Goal: Transaction & Acquisition: Purchase product/service

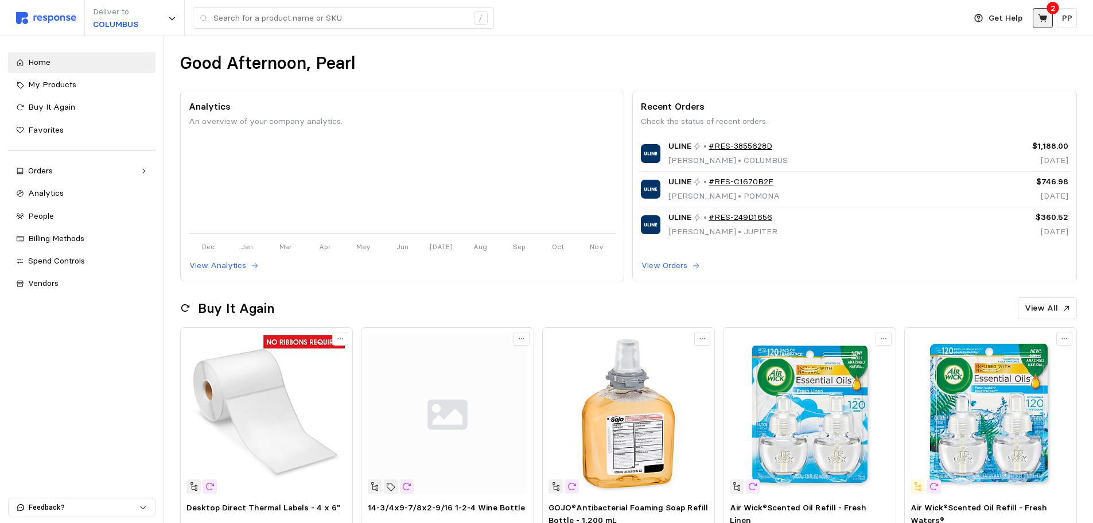
click at [1049, 15] on button at bounding box center [1043, 18] width 20 height 20
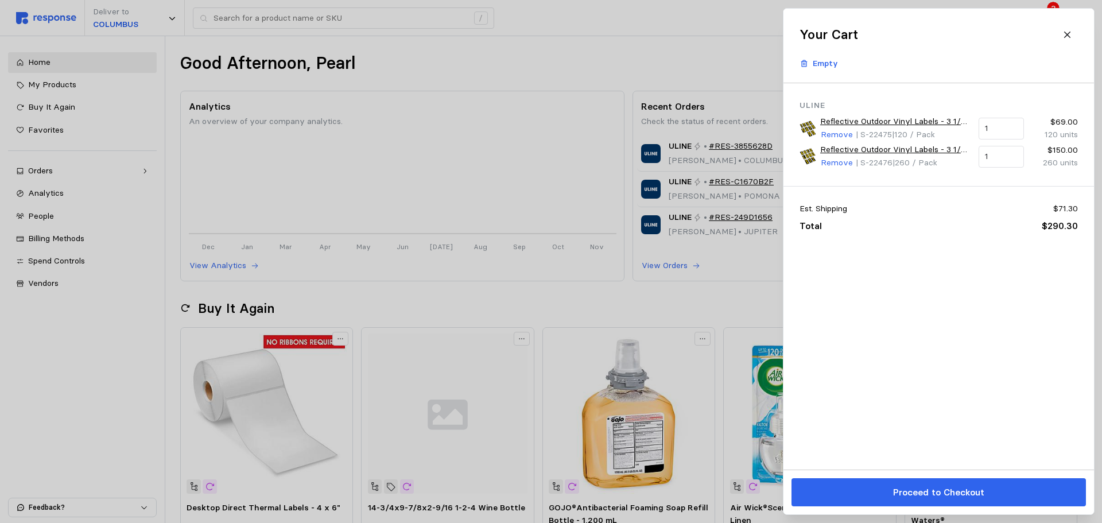
click at [690, 47] on div at bounding box center [551, 261] width 1102 height 523
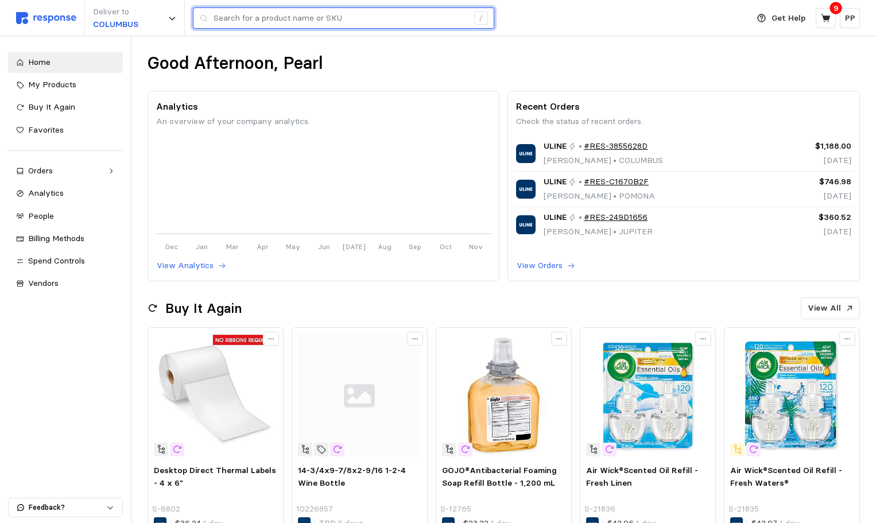
click at [283, 9] on input "text" at bounding box center [340, 18] width 254 height 21
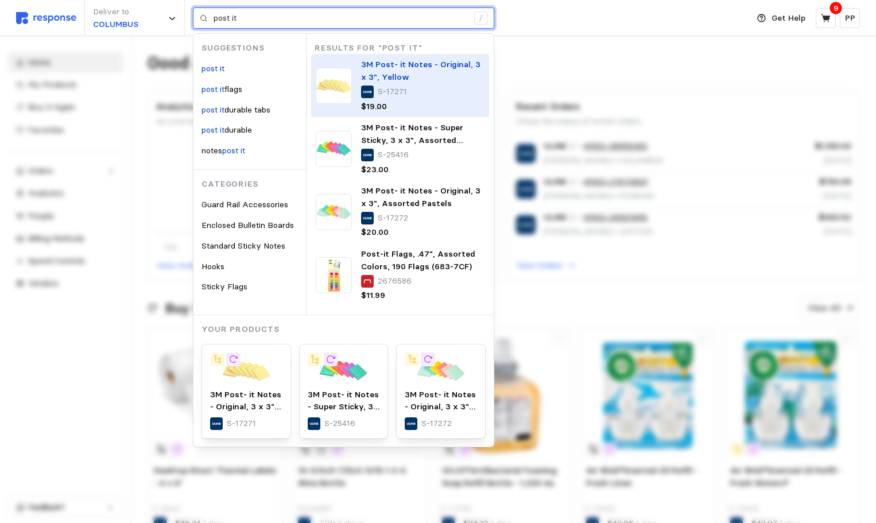
click at [341, 95] on img at bounding box center [334, 86] width 36 height 36
type input "post it"
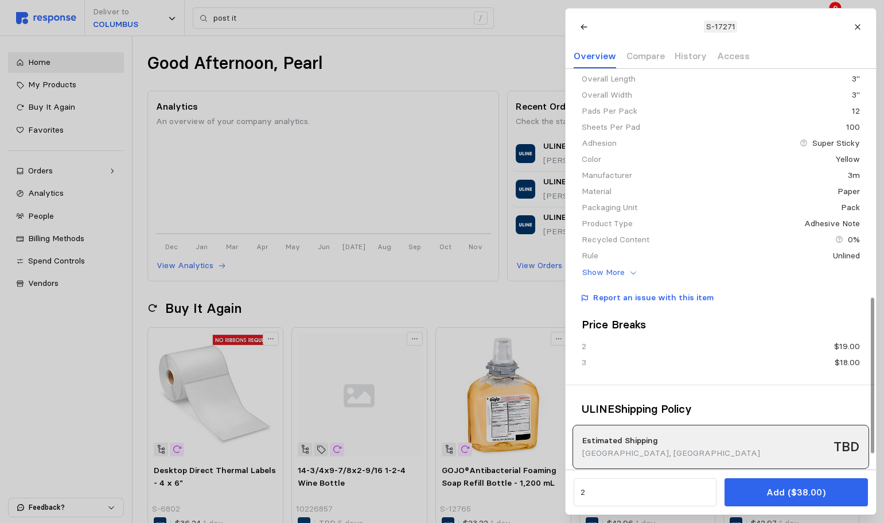
scroll to position [628, 0]
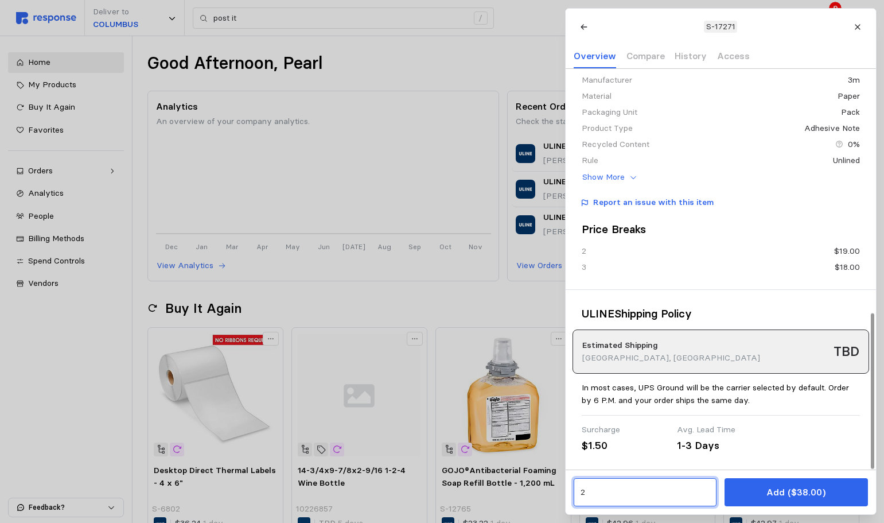
click at [635, 497] on input "2" at bounding box center [645, 492] width 130 height 21
click at [651, 438] on div "Save 5 %" at bounding box center [633, 441] width 103 height 13
type input "3"
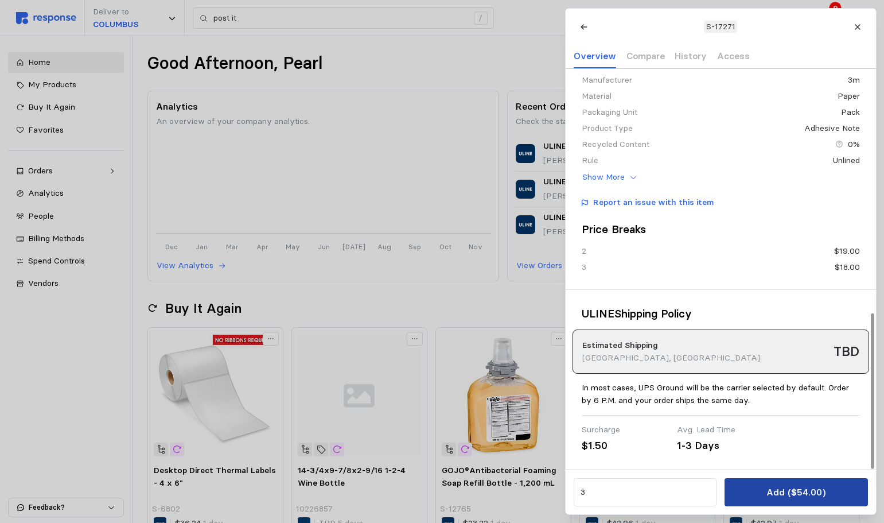
click at [742, 486] on button "Add ($54.00)" at bounding box center [796, 492] width 143 height 28
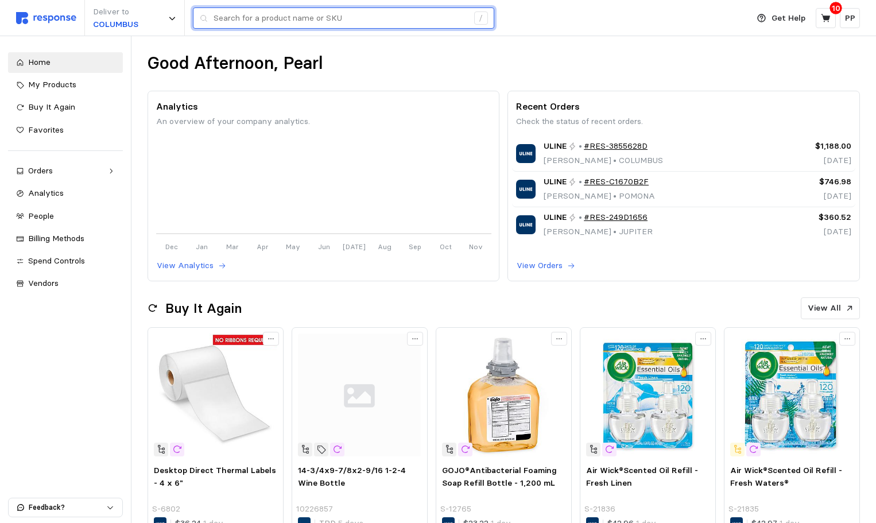
click at [263, 20] on input "text" at bounding box center [340, 18] width 254 height 21
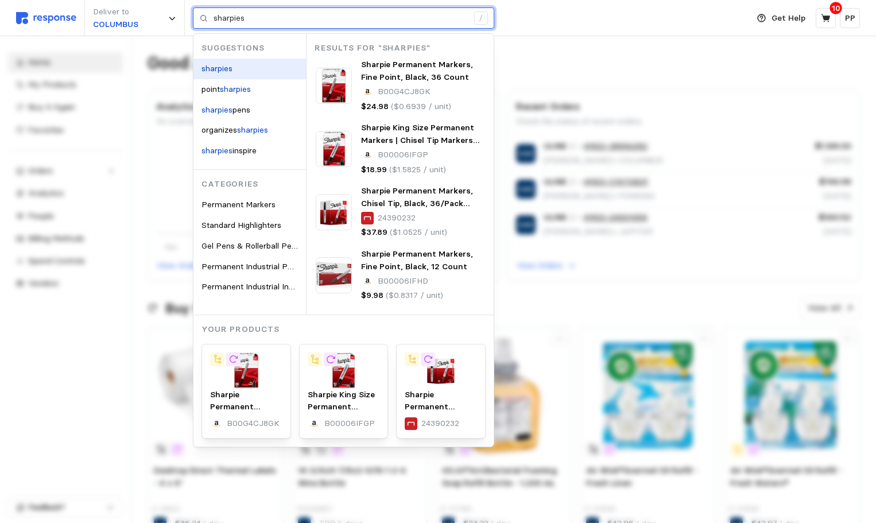
click at [246, 64] on div "sharpies" at bounding box center [249, 69] width 112 height 21
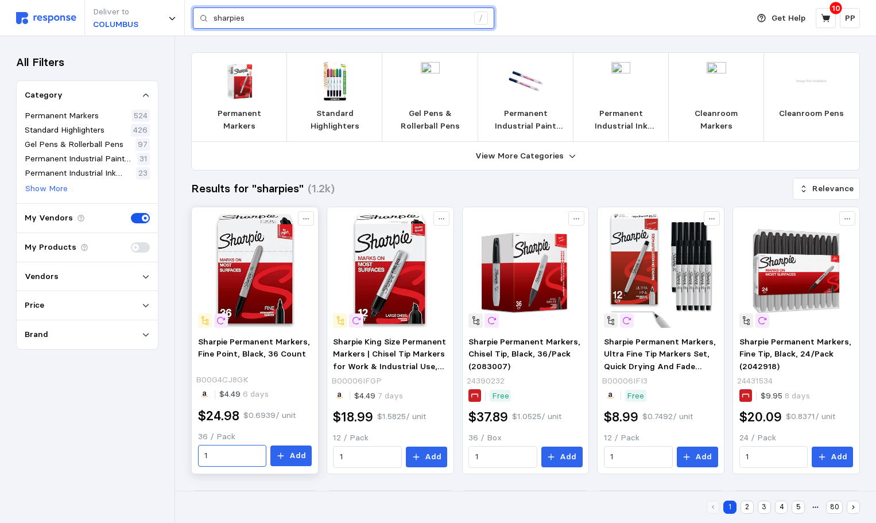
type input "sharpies"
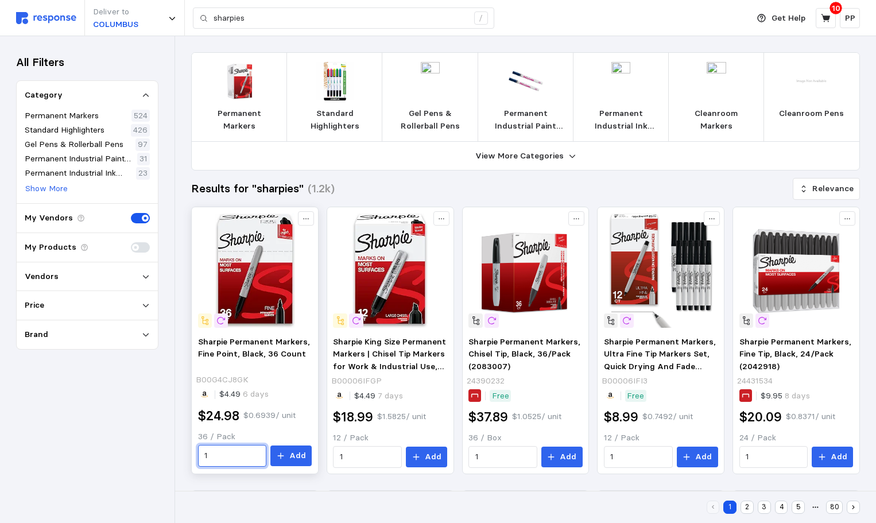
click at [231, 455] on input "1" at bounding box center [232, 455] width 56 height 21
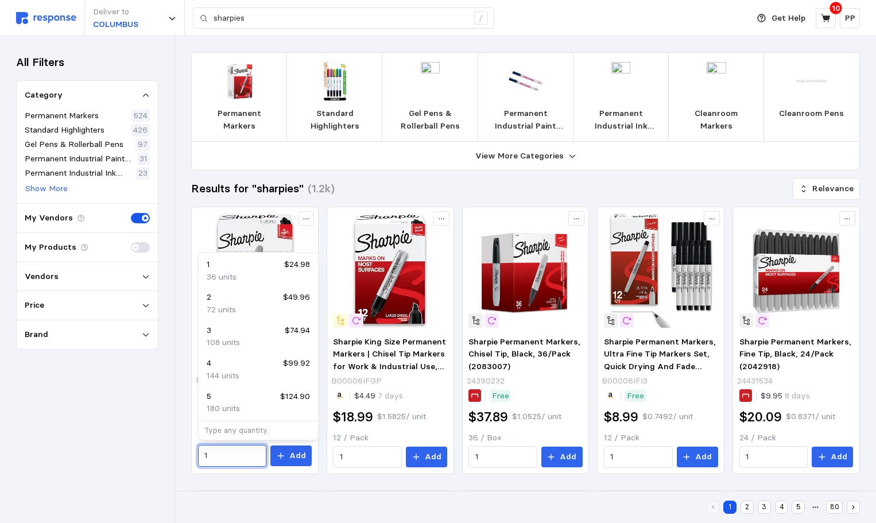
click at [232, 277] on p "36 units" at bounding box center [222, 277] width 30 height 13
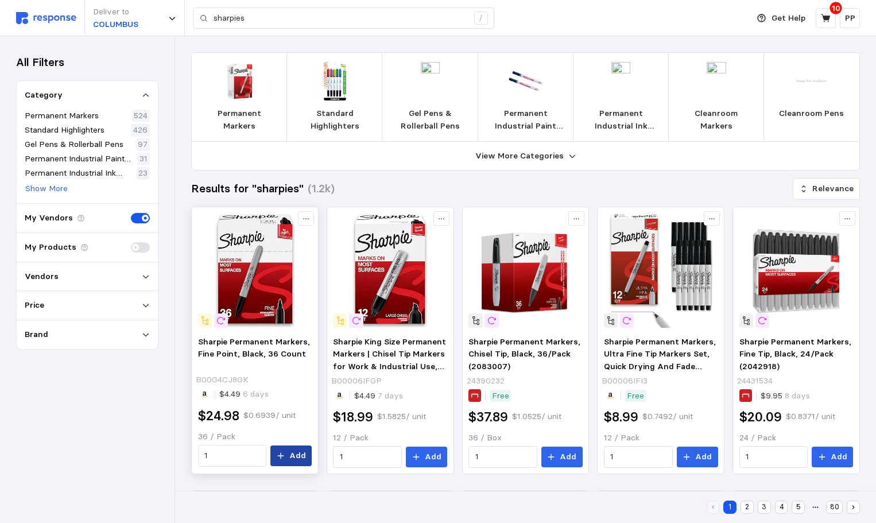
click at [289, 453] on button "Add" at bounding box center [290, 455] width 41 height 21
click at [828, 15] on icon at bounding box center [825, 18] width 10 height 10
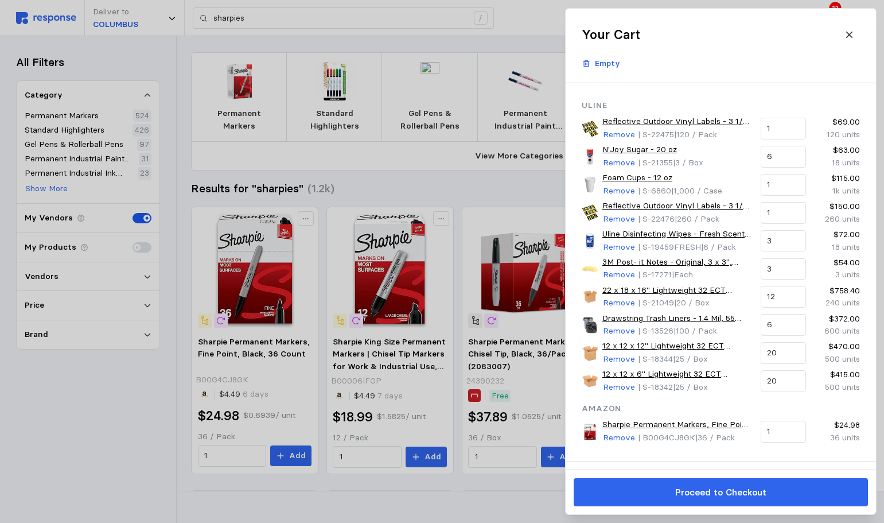
click at [252, 20] on div at bounding box center [442, 261] width 884 height 523
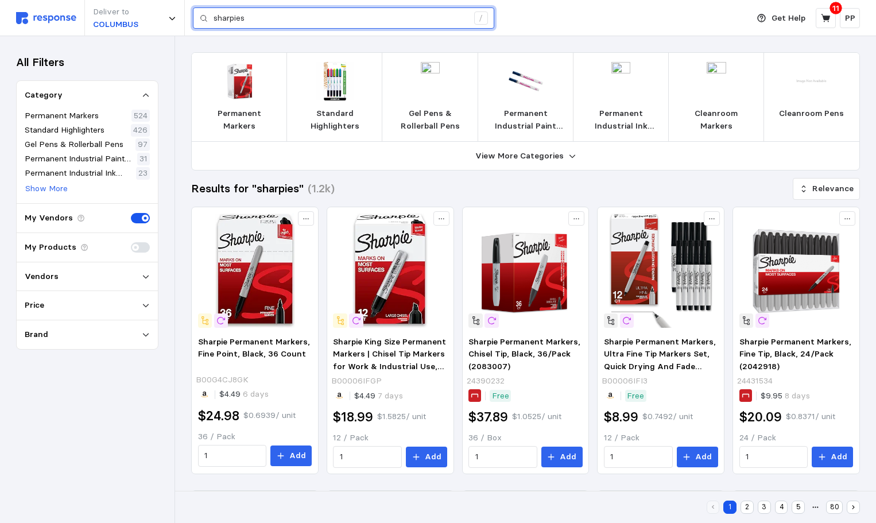
drag, startPoint x: 254, startPoint y: 17, endPoint x: 193, endPoint y: 2, distance: 62.8
click at [193, 2] on div "Deliver to COLUMBUS sharpies /" at bounding box center [379, 18] width 726 height 36
click at [241, 24] on input "text" at bounding box center [340, 18] width 254 height 21
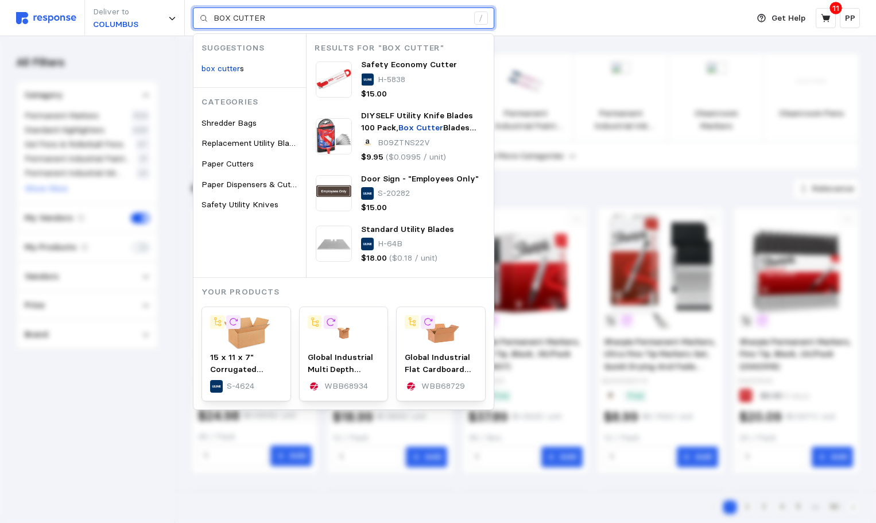
type input "sharpies"
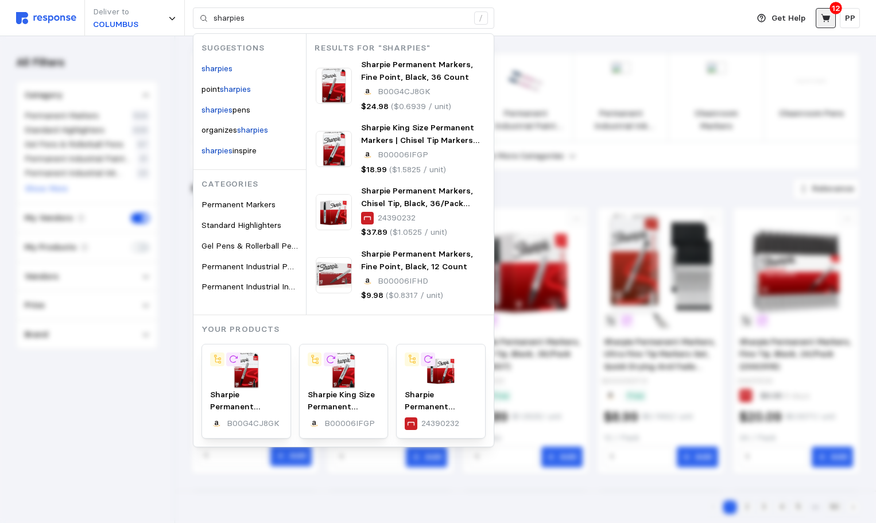
click at [822, 17] on icon at bounding box center [825, 18] width 10 height 10
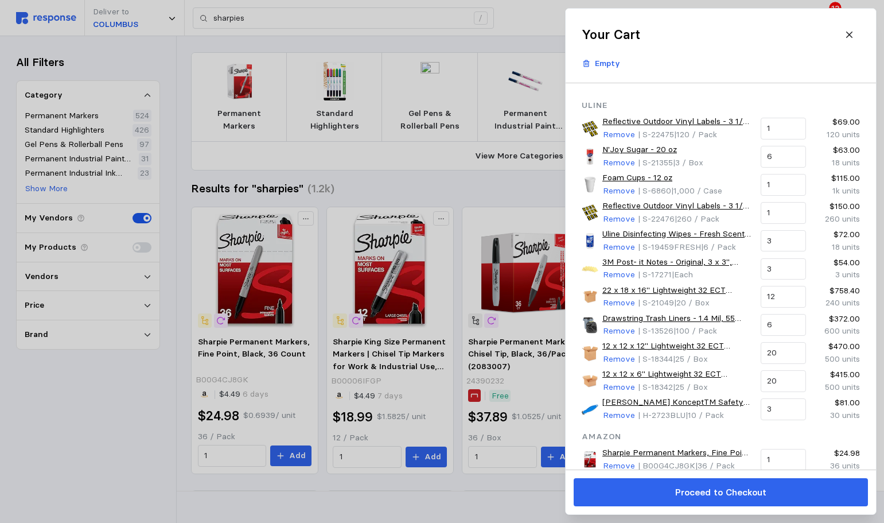
click at [147, 417] on div at bounding box center [442, 261] width 884 height 523
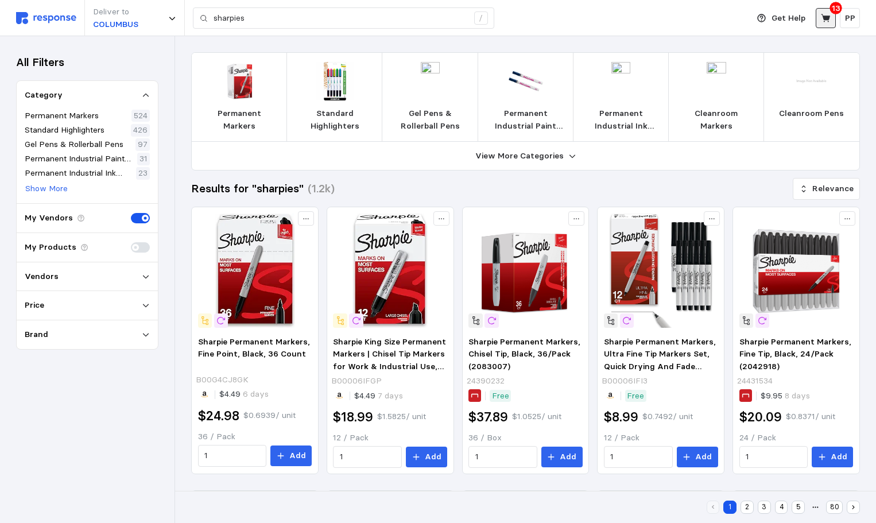
click at [827, 22] on icon at bounding box center [825, 18] width 10 height 10
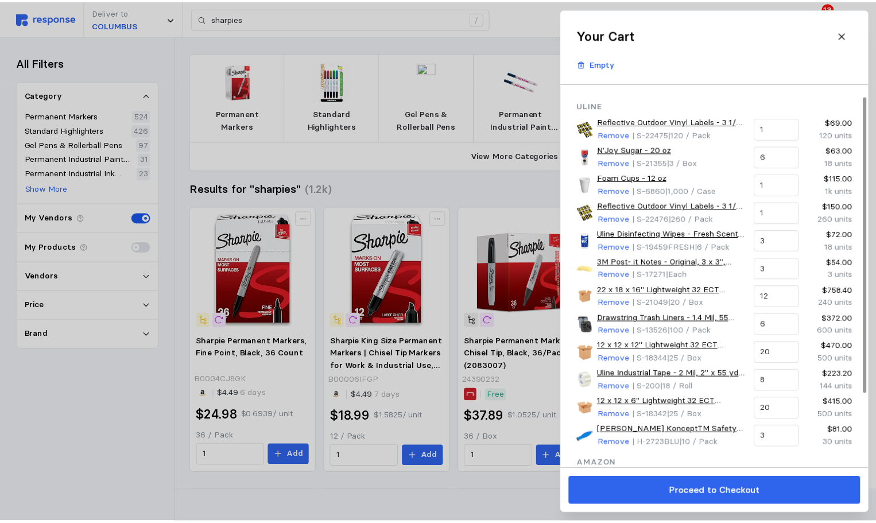
scroll to position [110, 0]
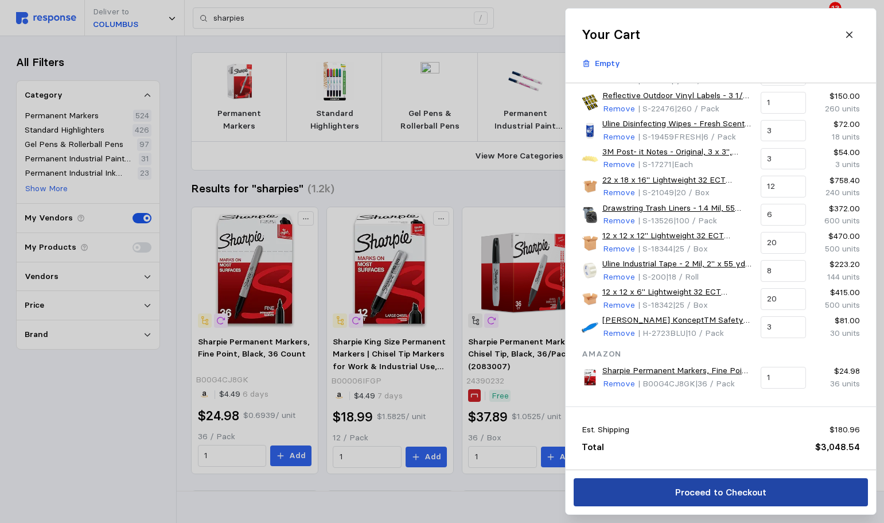
click at [686, 499] on p "Proceed to Checkout" at bounding box center [720, 492] width 91 height 14
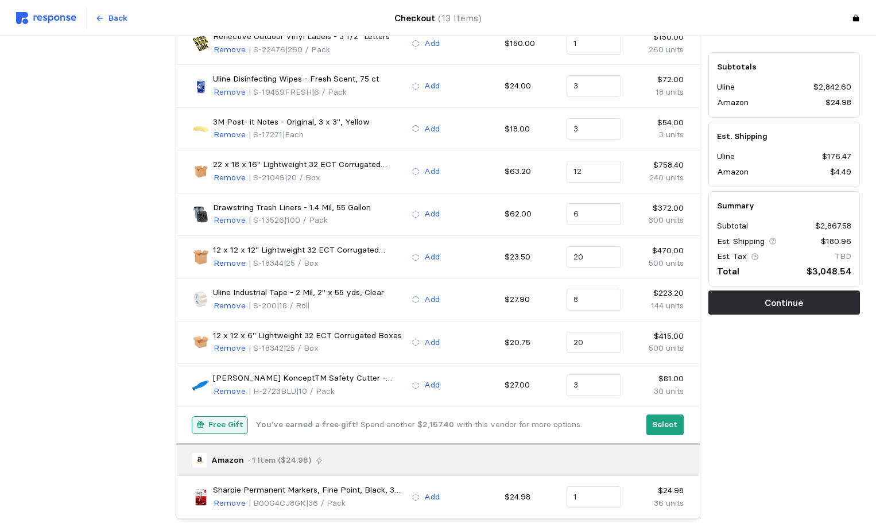
scroll to position [344, 0]
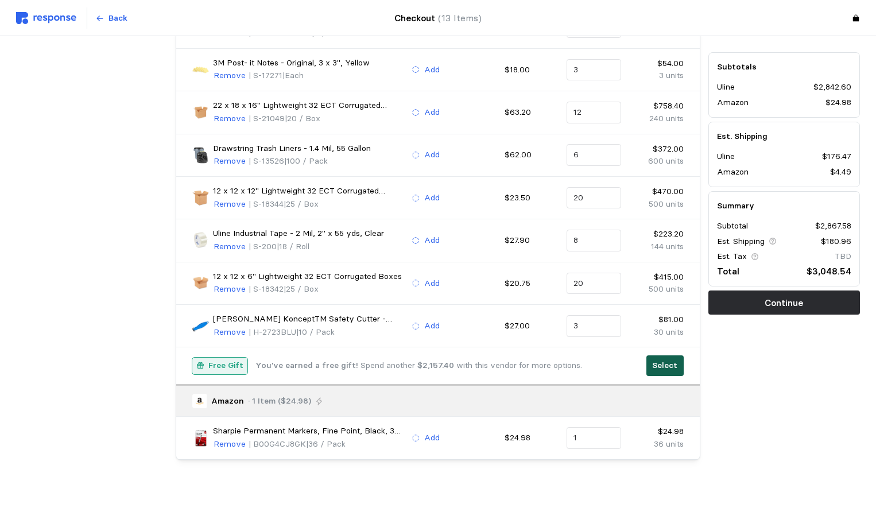
click at [669, 367] on p "Select" at bounding box center [664, 365] width 25 height 13
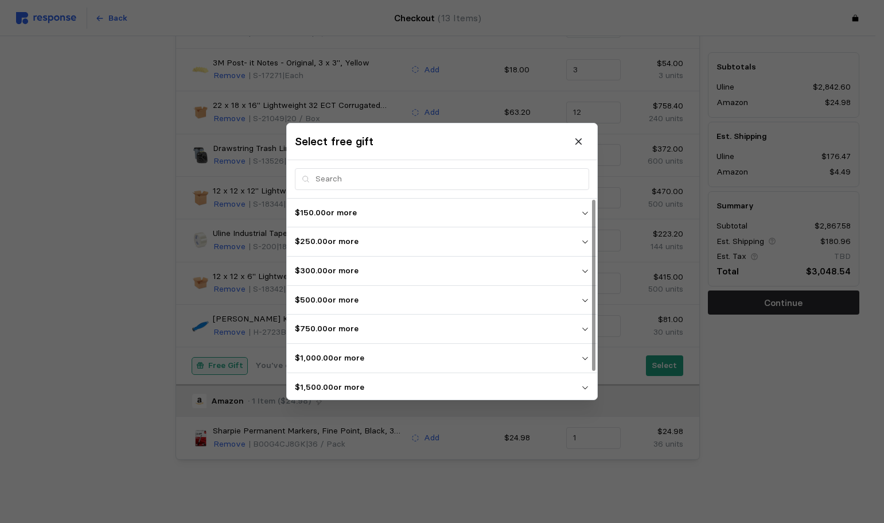
click at [584, 145] on button at bounding box center [579, 141] width 20 height 20
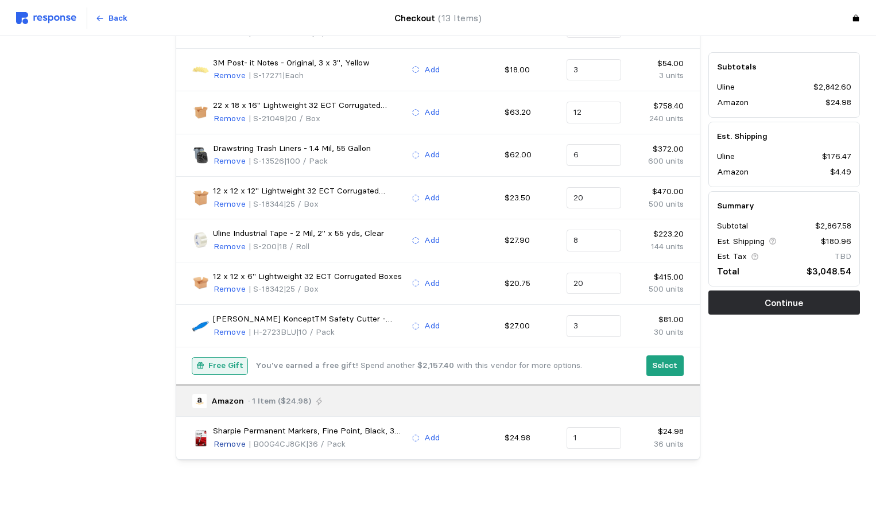
click at [227, 447] on p "Remove" at bounding box center [229, 444] width 32 height 13
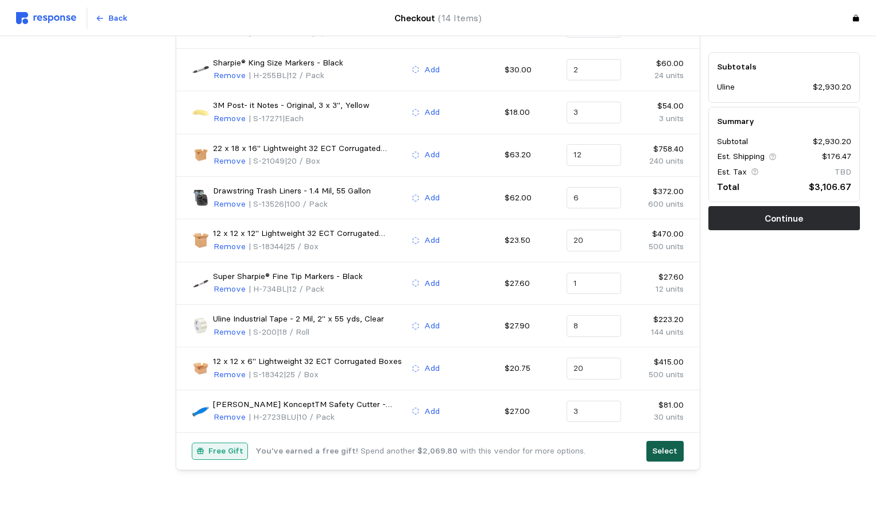
click at [665, 446] on p "Select" at bounding box center [664, 451] width 25 height 13
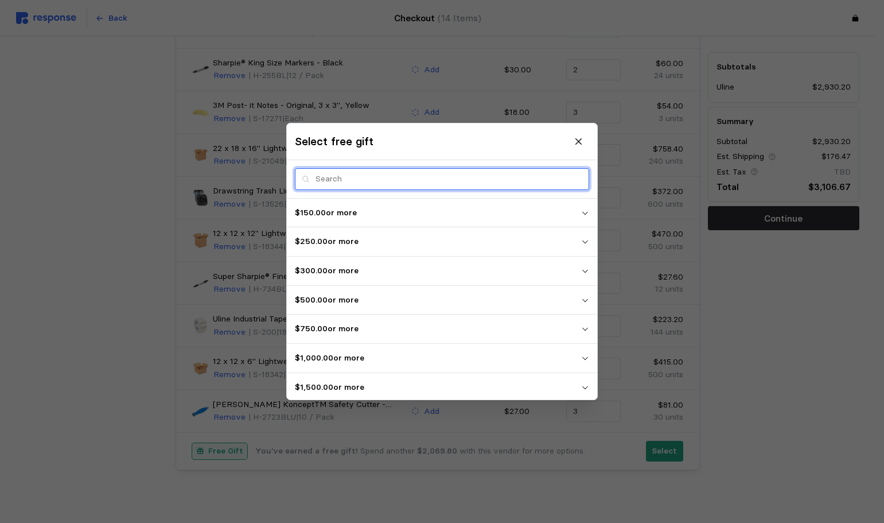
drag, startPoint x: 356, startPoint y: 188, endPoint x: 340, endPoint y: 189, distance: 16.1
click at [352, 189] on input "text" at bounding box center [449, 179] width 267 height 21
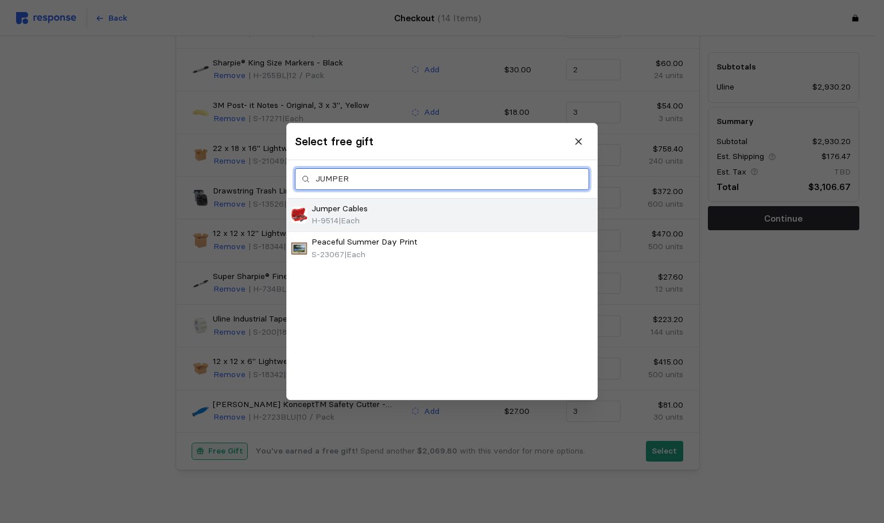
type input "JUMPER"
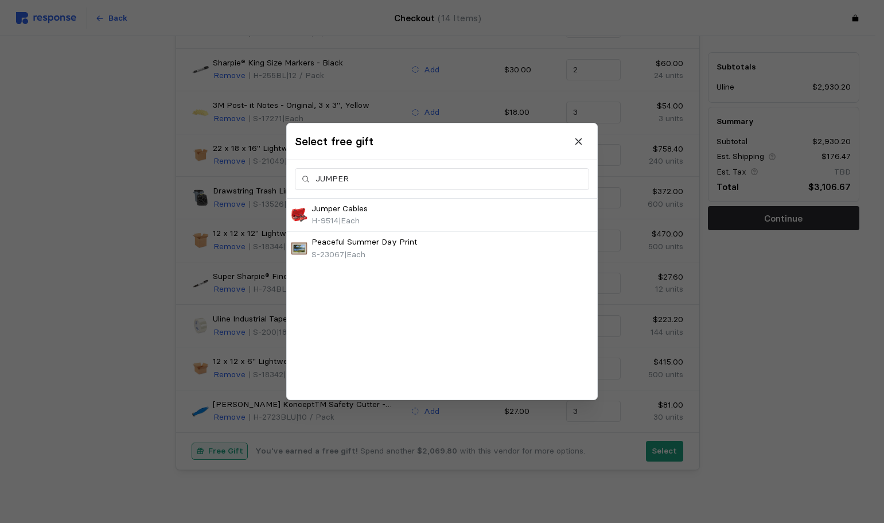
click at [417, 212] on div "Jumper Cables H-9514 | Each" at bounding box center [442, 215] width 302 height 25
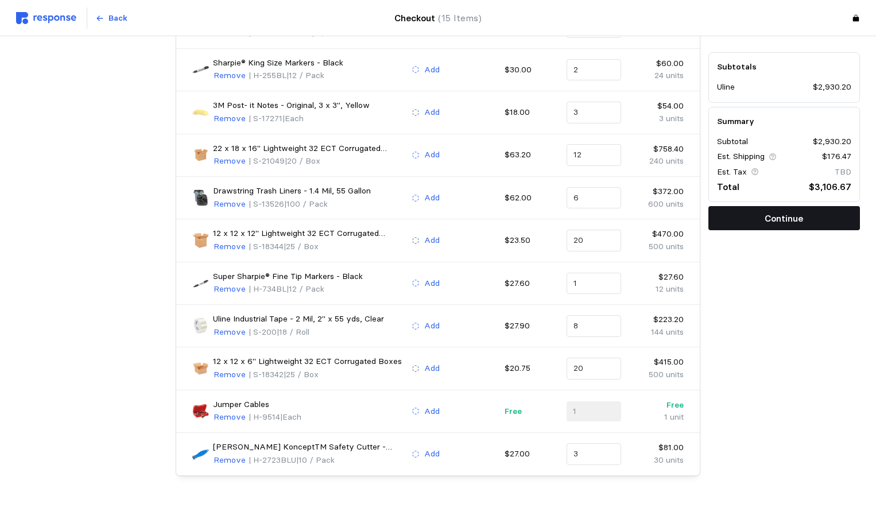
click at [720, 225] on button "Continue" at bounding box center [783, 218] width 151 height 24
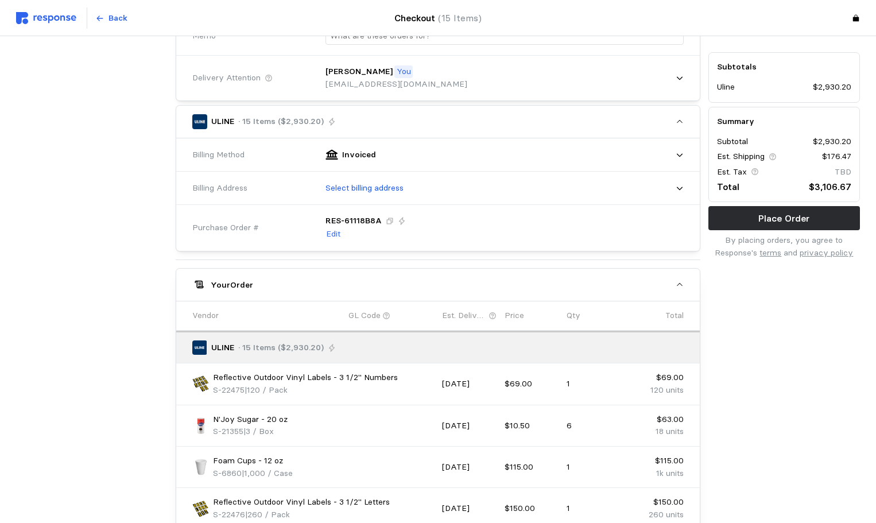
scroll to position [57, 0]
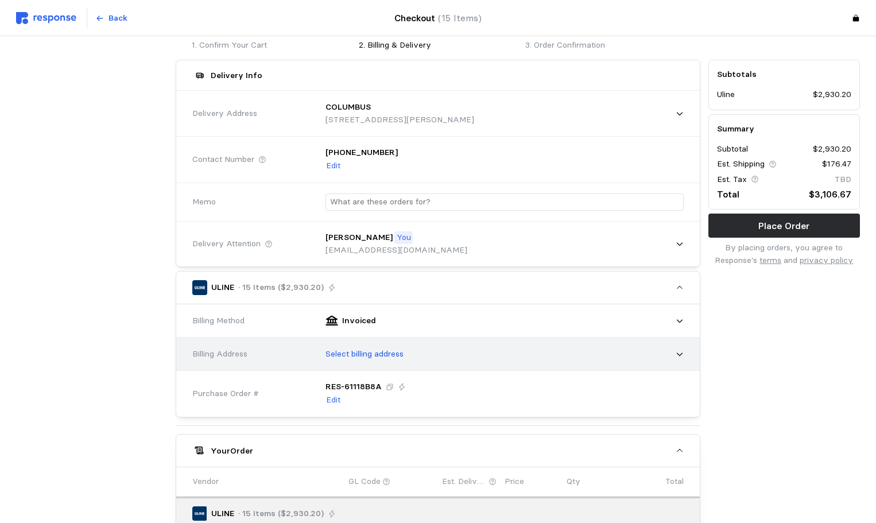
click at [354, 353] on p "Select billing address" at bounding box center [364, 354] width 78 height 13
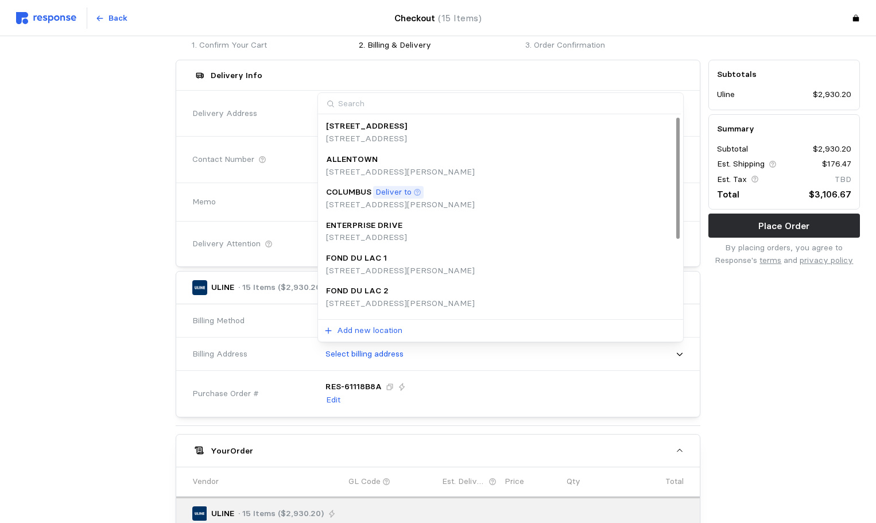
click at [383, 195] on p "Deliver to" at bounding box center [393, 192] width 36 height 13
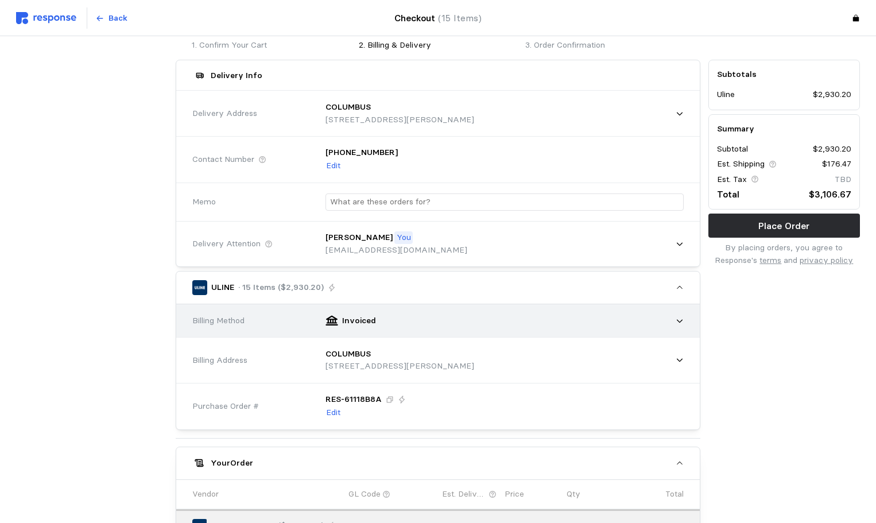
scroll to position [0, 0]
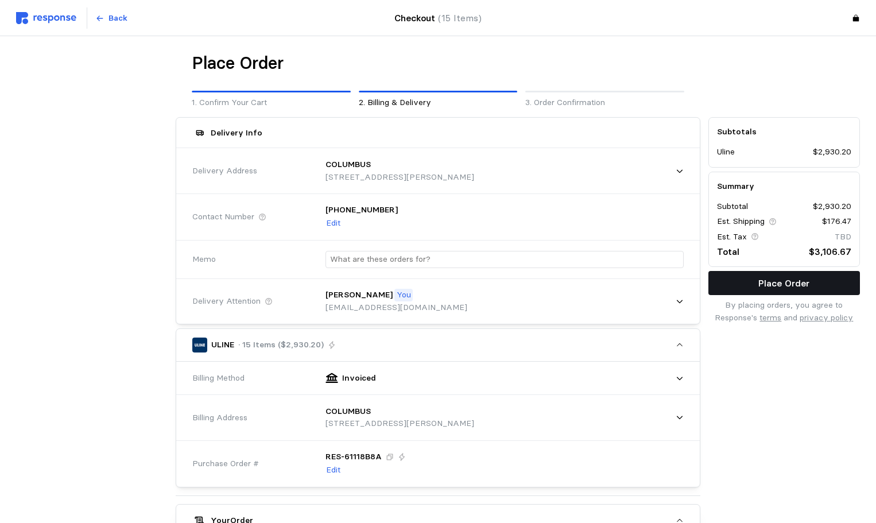
click at [797, 282] on p "Place Order" at bounding box center [783, 283] width 51 height 14
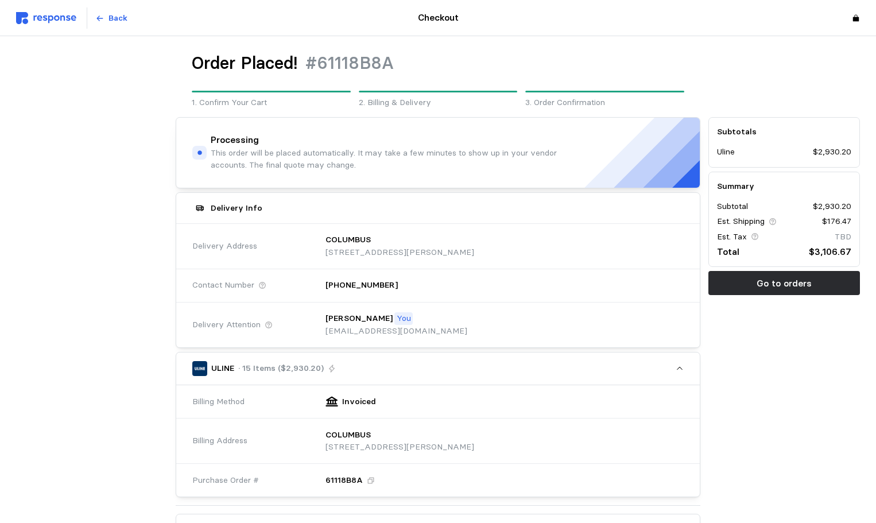
click at [57, 22] on img at bounding box center [46, 18] width 60 height 12
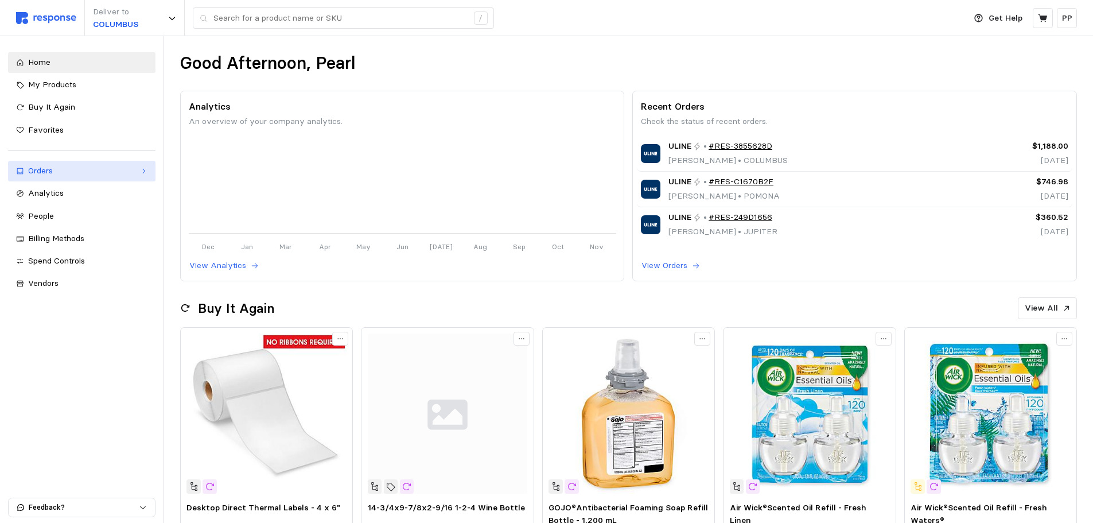
click at [67, 172] on div "Orders" at bounding box center [81, 171] width 107 height 13
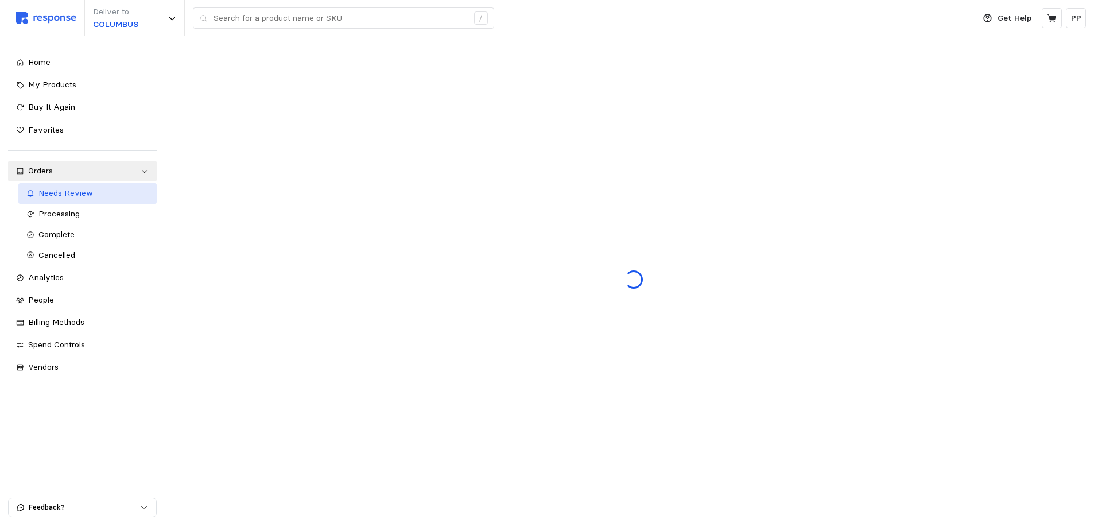
click at [61, 192] on span "Needs Review" at bounding box center [65, 193] width 55 height 10
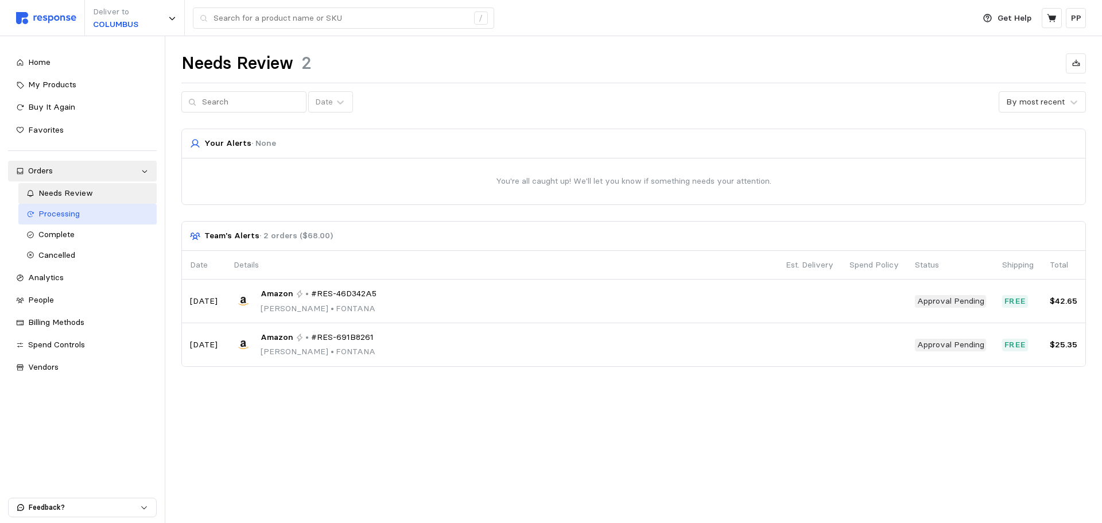
click at [59, 211] on span "Processing" at bounding box center [58, 213] width 41 height 10
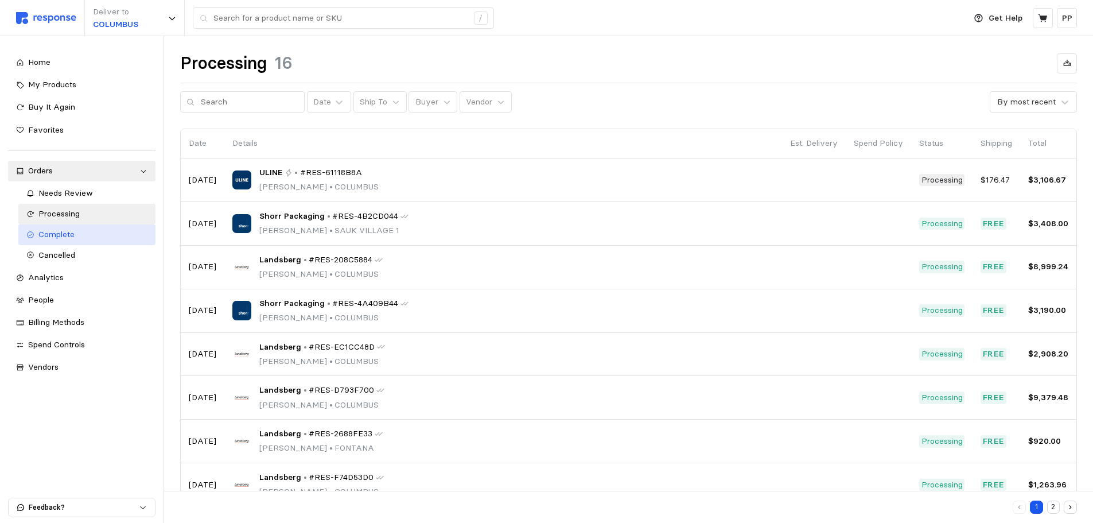
click at [51, 238] on span "Complete" at bounding box center [56, 234] width 36 height 10
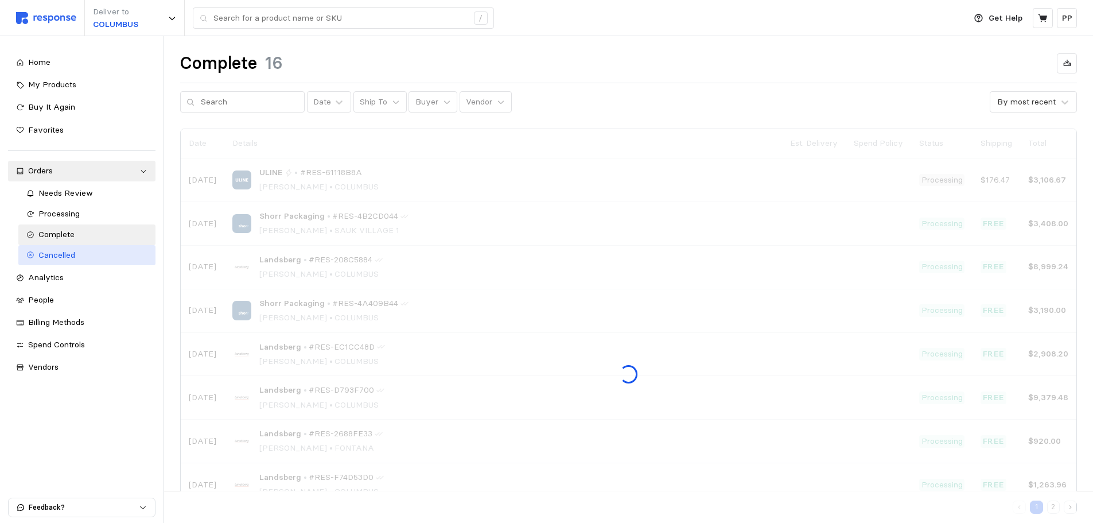
click at [50, 246] on link "Cancelled" at bounding box center [86, 255] width 137 height 21
click at [61, 193] on span "Needs Review" at bounding box center [65, 193] width 55 height 10
